Goal: Information Seeking & Learning: Learn about a topic

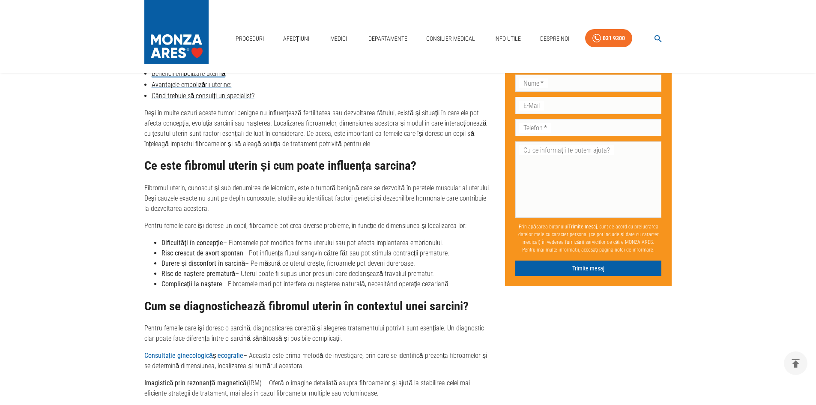
scroll to position [471, 0]
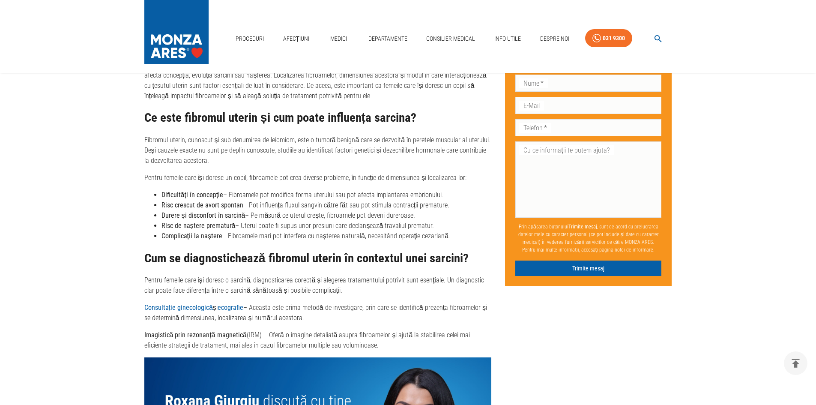
drag, startPoint x: 258, startPoint y: 193, endPoint x: 466, endPoint y: 191, distance: 208.1
click at [466, 191] on li "Dificultăți în concepție – Fibroamele pot modifica forma uterului sau pot afect…" at bounding box center [326, 195] width 330 height 10
drag, startPoint x: 161, startPoint y: 207, endPoint x: 250, endPoint y: 200, distance: 88.4
click at [250, 200] on li "Risc crescut de avort spontan – Pot influența fluxul sangvin către făt sau pot …" at bounding box center [326, 205] width 330 height 10
click at [232, 301] on div "Deși în multe cazuri aceste tumori benigne nu influențează fertilitatea sau dez…" at bounding box center [317, 205] width 347 height 291
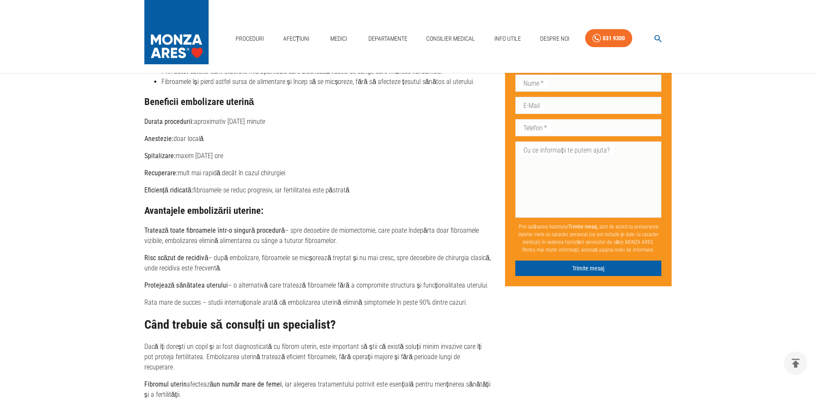
scroll to position [1413, 0]
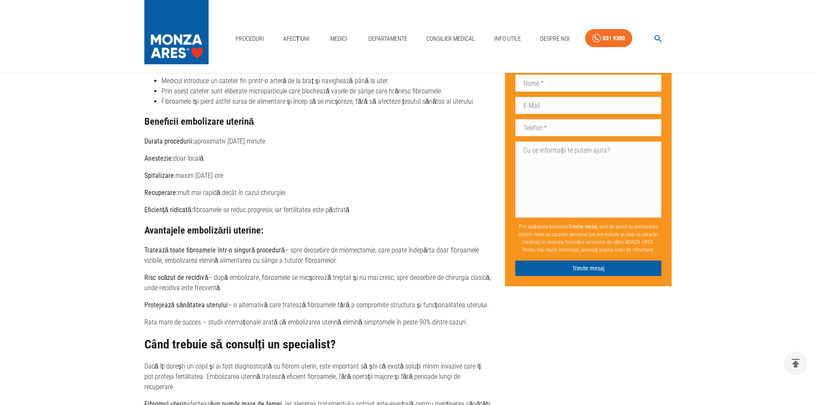
drag, startPoint x: 201, startPoint y: 204, endPoint x: 364, endPoint y: 211, distance: 163.7
click at [364, 211] on div "Cum funcționează embolizarea uterină? Medicul introduce un cateter fin printr-o…" at bounding box center [317, 292] width 347 height 480
click at [356, 235] on div "Cum funcționează embolizarea uterină? Medicul introduce un cateter fin printr-o…" at bounding box center [317, 292] width 347 height 480
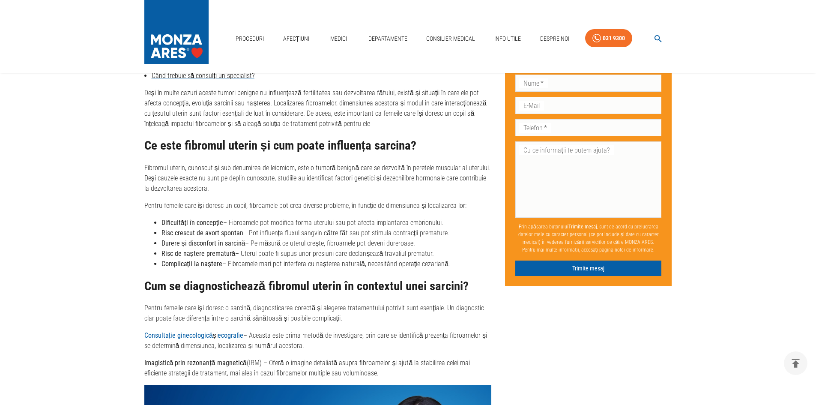
scroll to position [428, 0]
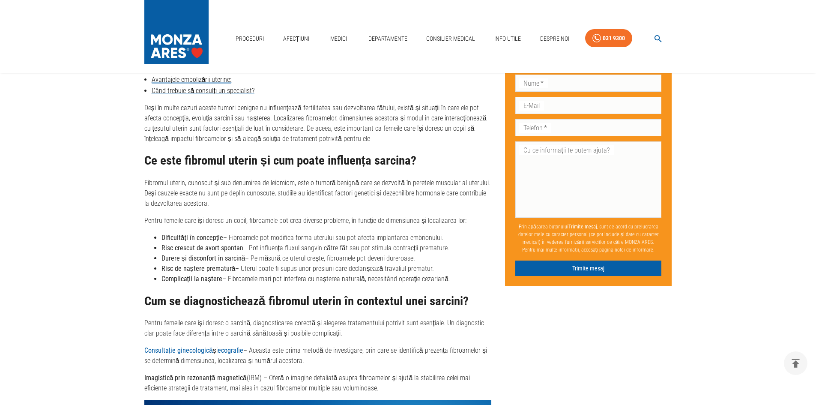
drag, startPoint x: 238, startPoint y: 270, endPoint x: 435, endPoint y: 266, distance: 197.9
click at [435, 266] on li "Risc de naștere prematură – Uterul poate fi supus unor presiuni care declanșeaz…" at bounding box center [326, 268] width 330 height 10
click at [458, 259] on li "Durere și disconfort în sarcină – Pe măsură ce uterul crește, fibroamele pot de…" at bounding box center [326, 258] width 330 height 10
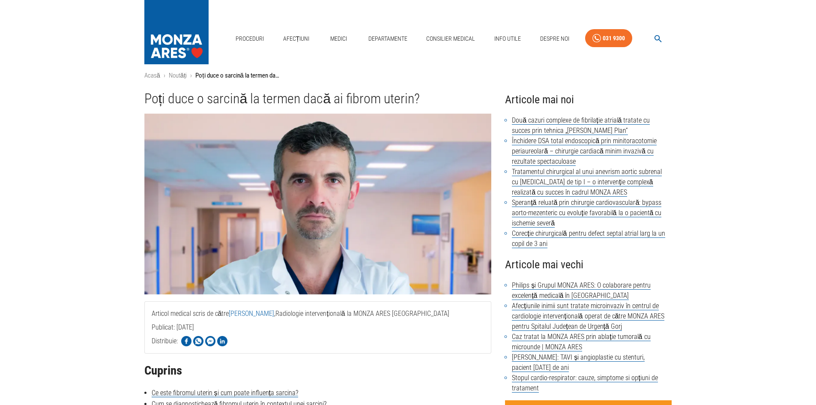
scroll to position [0, 0]
